Goal: Task Accomplishment & Management: Use online tool/utility

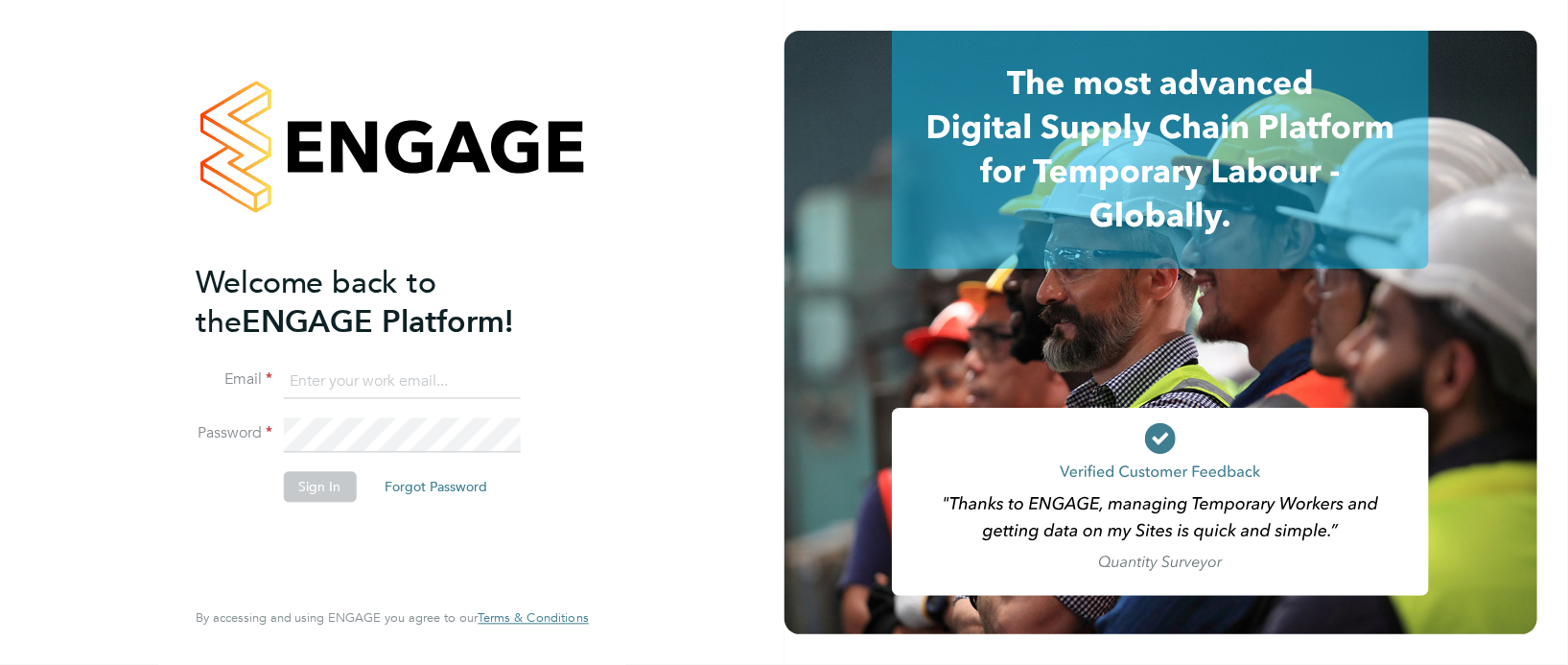
type input "[PERSON_NAME][EMAIL_ADDRESS][PERSON_NAME][DOMAIN_NAME]"
click at [327, 489] on button "Sign In" at bounding box center [320, 486] width 73 height 30
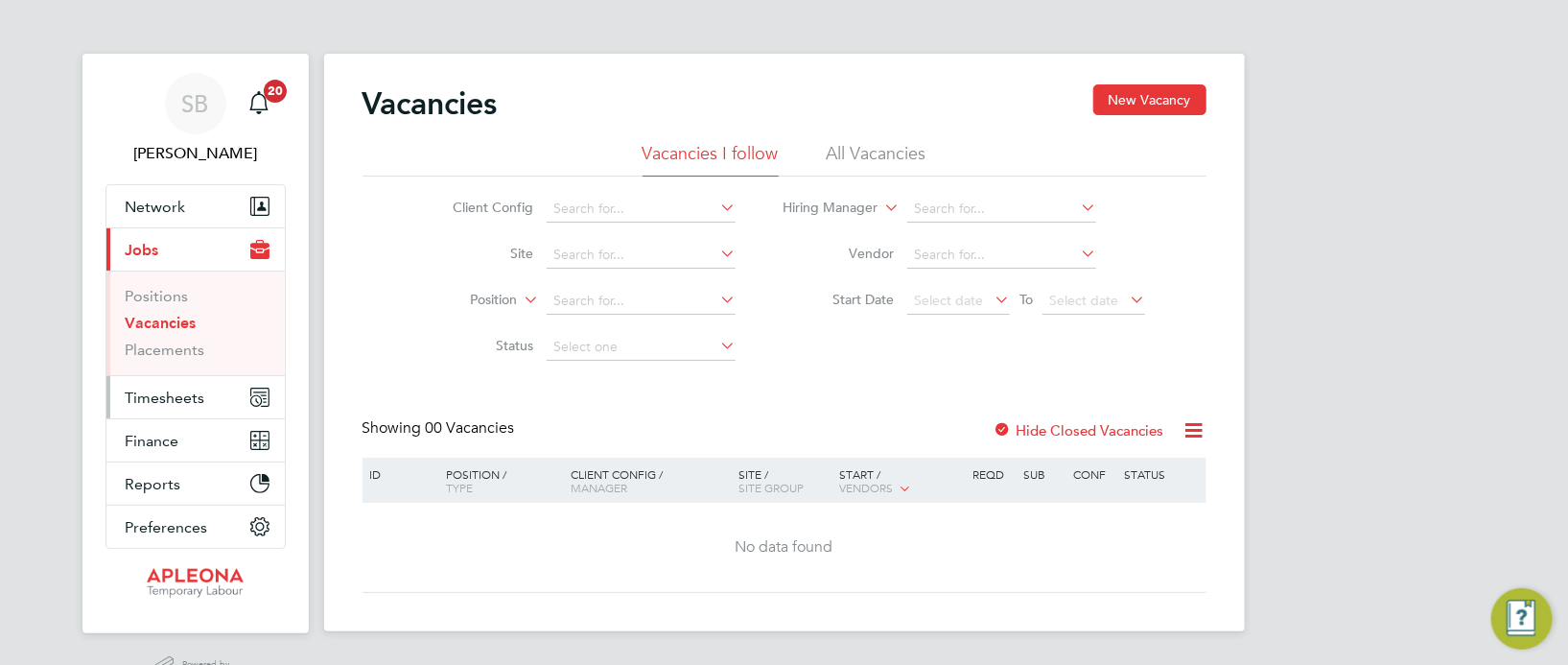
click at [178, 395] on span "Timesheets" at bounding box center [165, 397] width 79 height 19
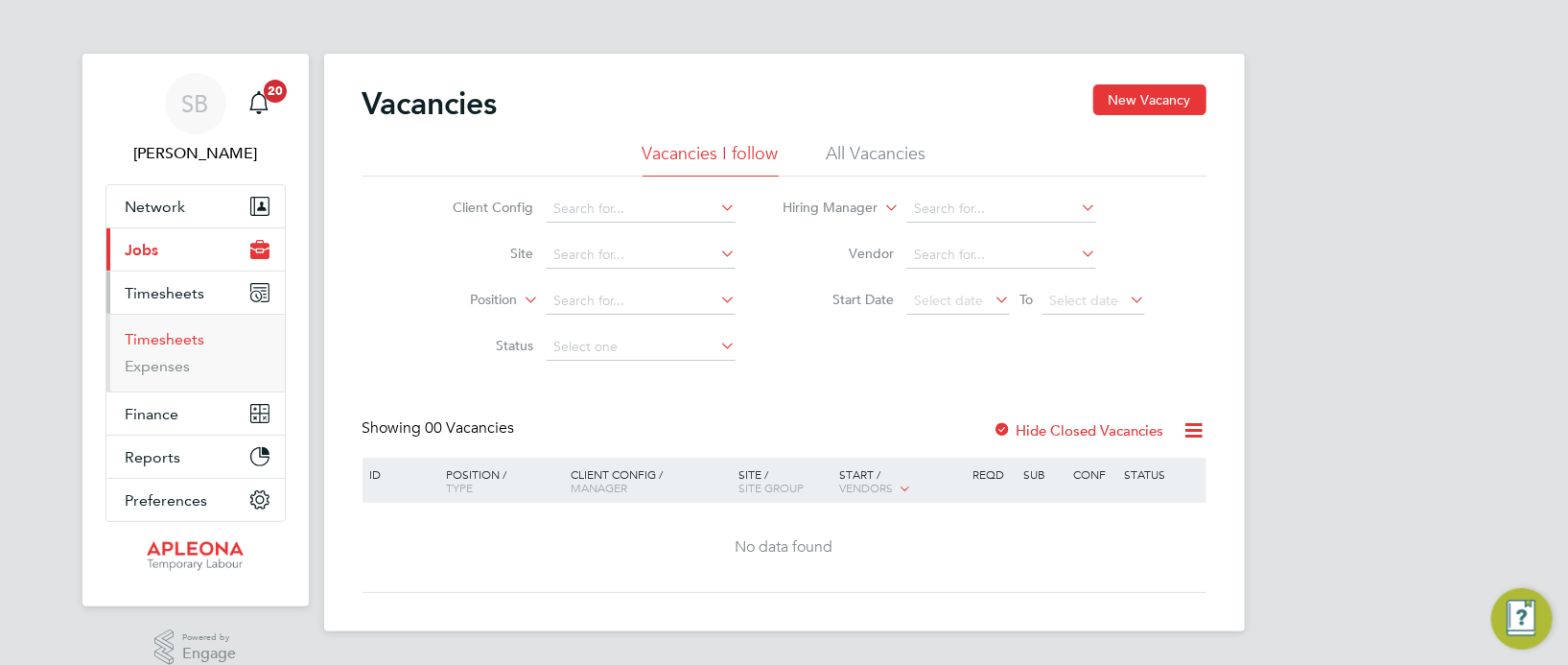
click at [182, 343] on link "Timesheets" at bounding box center [165, 338] width 79 height 19
